Goal: Transaction & Acquisition: Purchase product/service

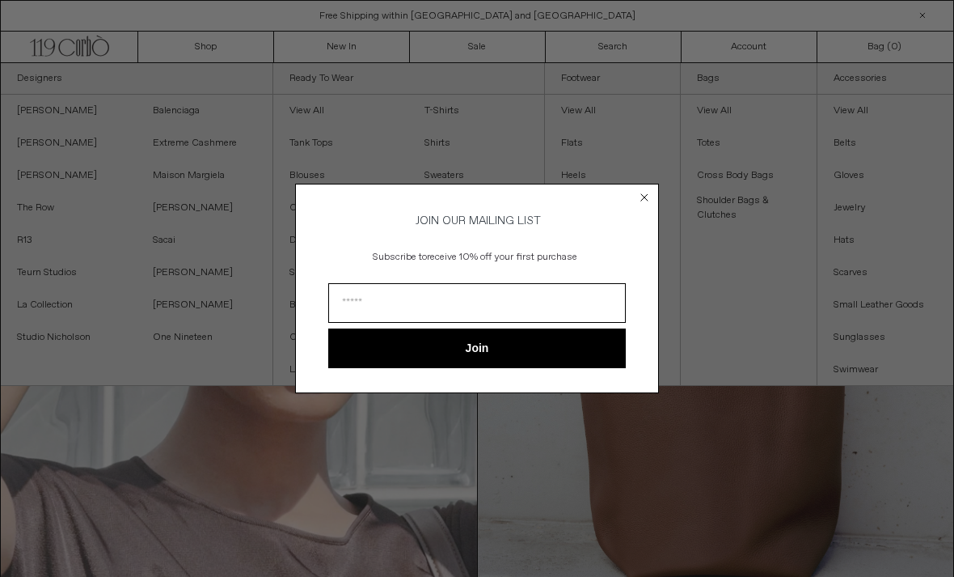
click at [535, 338] on button "Join" at bounding box center [477, 348] width 298 height 40
click at [535, 323] on input "Email" at bounding box center [477, 303] width 298 height 40
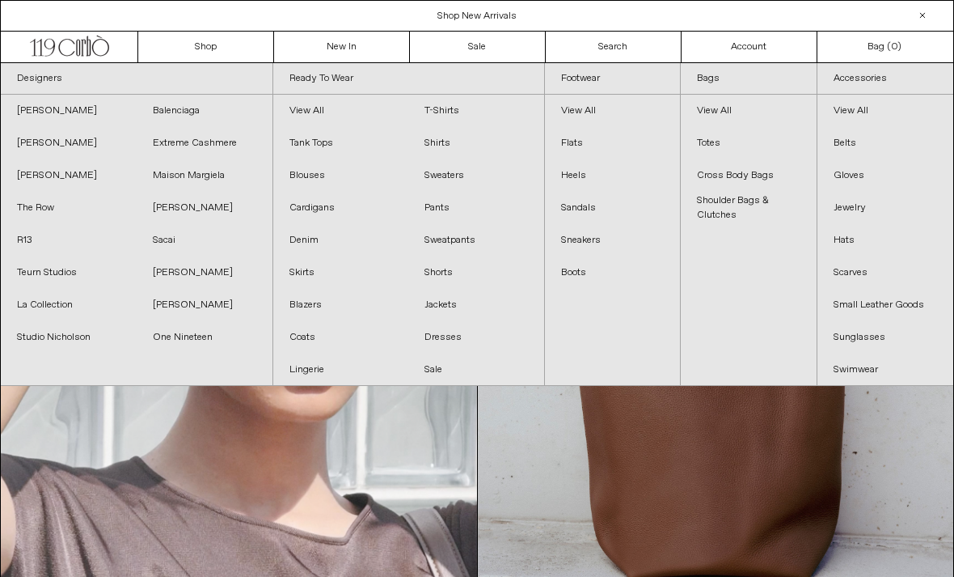
click at [530, 120] on div "Close dialog JOIN OUR MAILING LIST Subscribe to receive 10% off your first purc…" at bounding box center [477, 288] width 954 height 577
click at [338, 90] on link "Ready To Wear" at bounding box center [409, 79] width 272 height 32
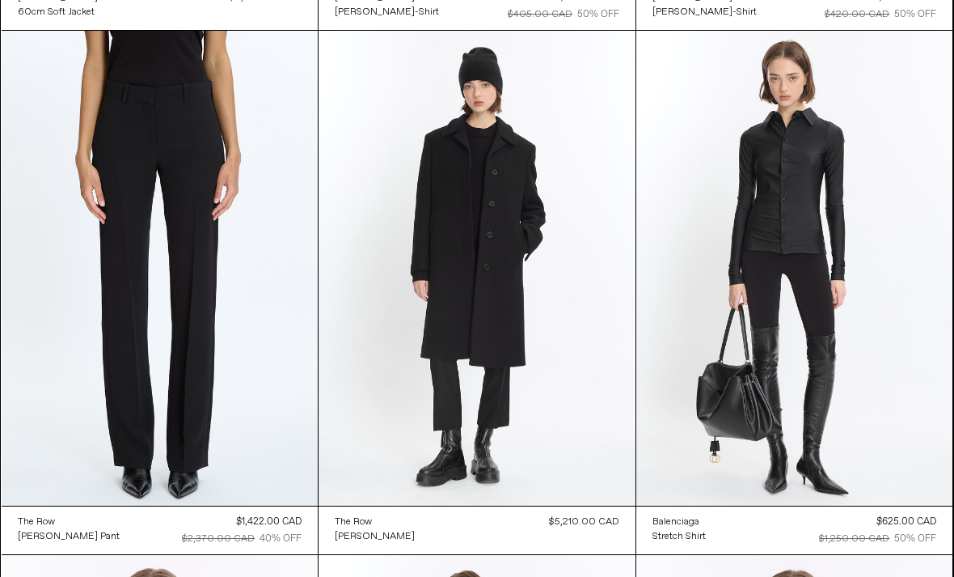
scroll to position [33544, 0]
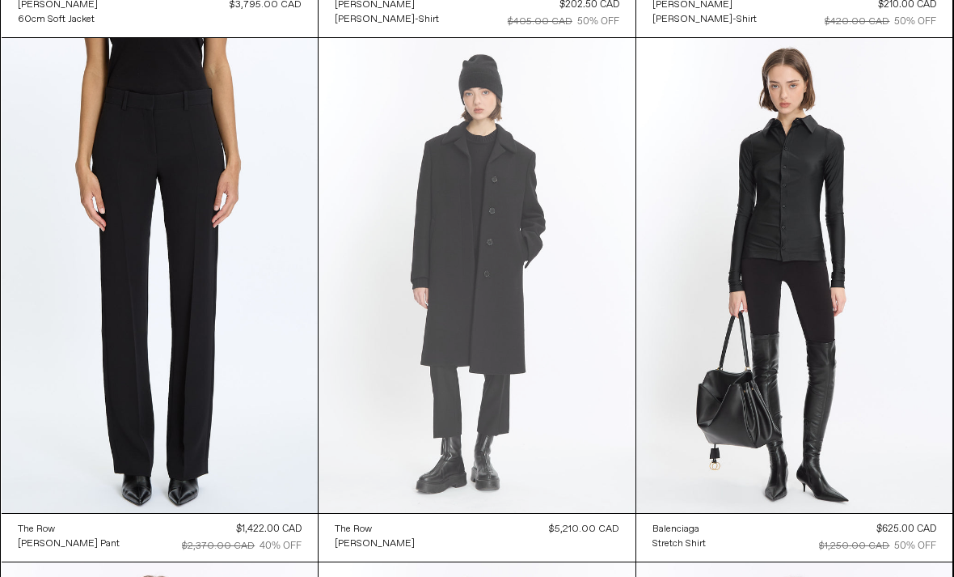
click at [536, 279] on at bounding box center [477, 276] width 317 height 476
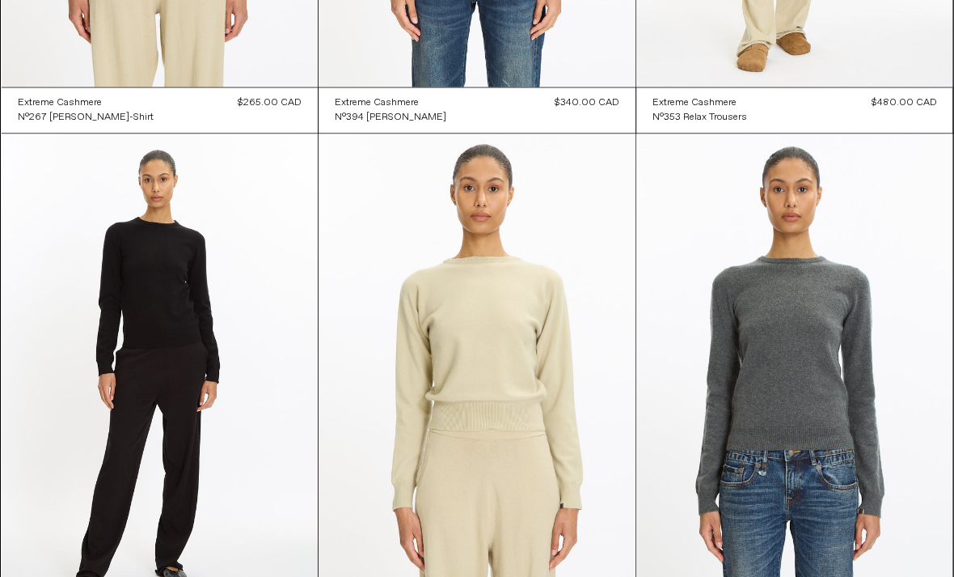
scroll to position [31876, 0]
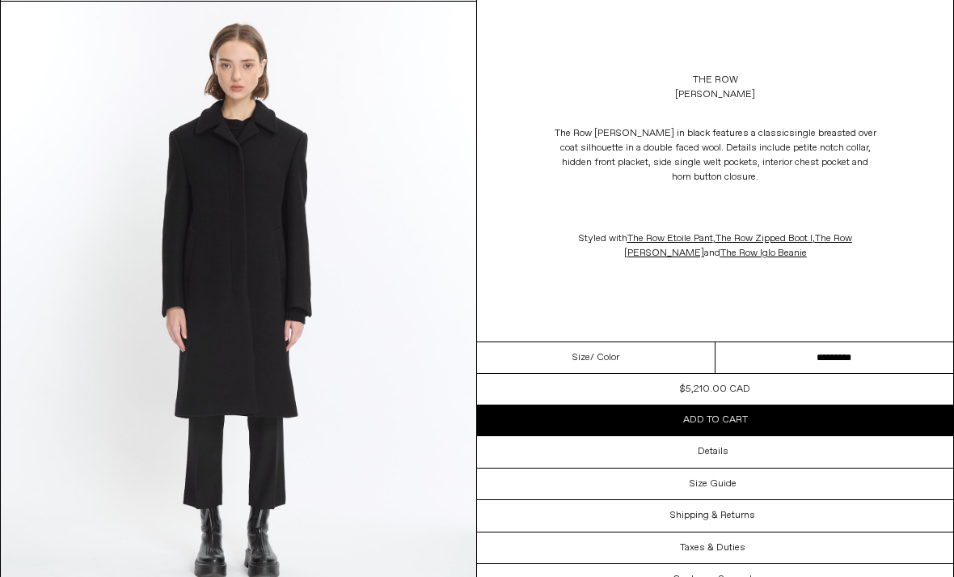
scroll to position [687, 0]
click at [330, 242] on img at bounding box center [239, 299] width 476 height 594
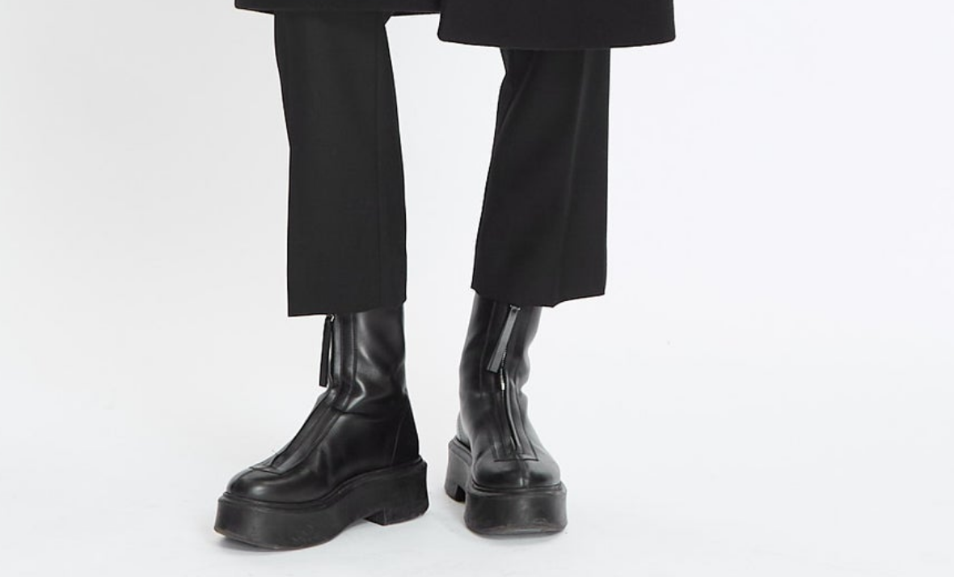
scroll to position [711, 0]
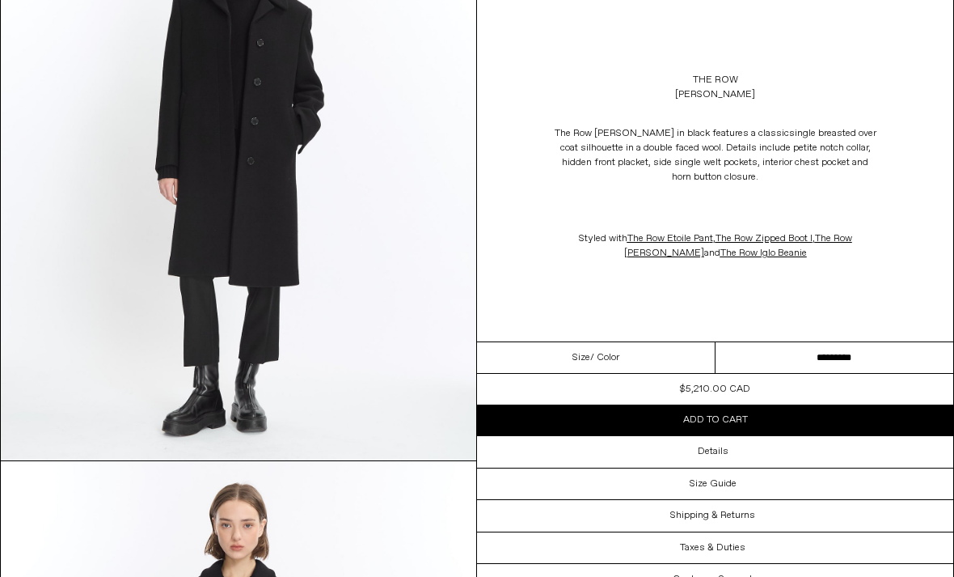
scroll to position [248, 0]
